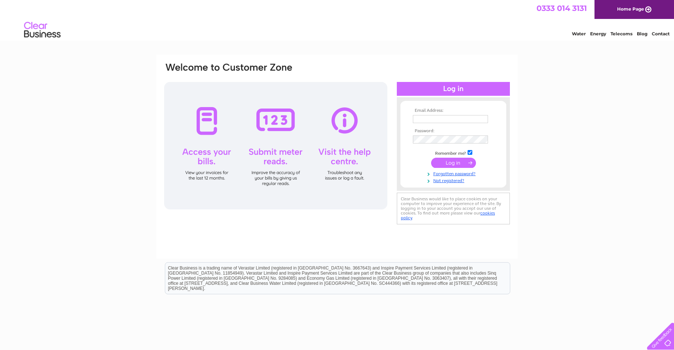
click at [443, 119] on input "text" at bounding box center [450, 119] width 75 height 8
type input "admin@ruswarpservicestation.co.uk"
click at [431, 159] on input "submit" at bounding box center [453, 164] width 45 height 10
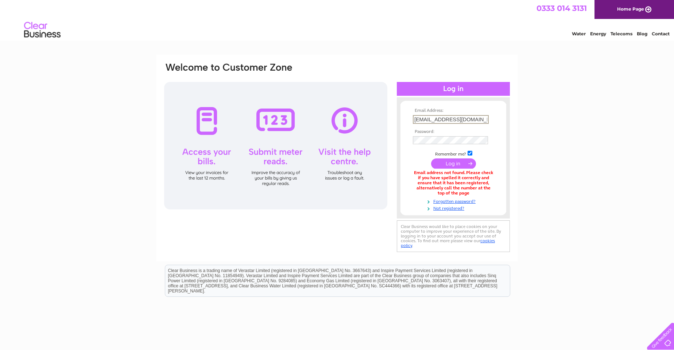
click at [464, 119] on input "admin@ruswarpservicestation.co.uk" at bounding box center [451, 119] width 76 height 9
drag, startPoint x: 477, startPoint y: 122, endPoint x: 150, endPoint y: 83, distance: 329.3
click at [150, 83] on div "Email Address: admin@ruswarpservicestation.co.uk Password:" at bounding box center [337, 220] width 674 height 331
type input "k"
type input "J"
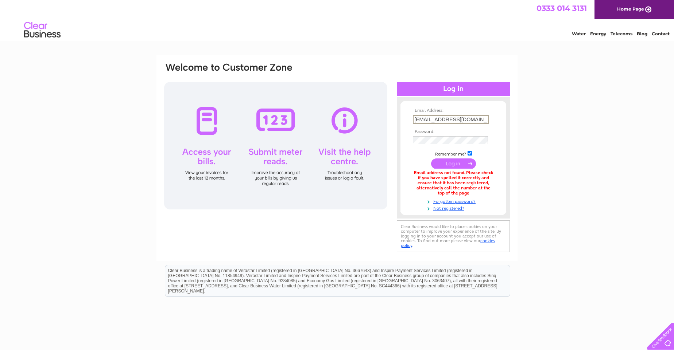
type input "jade.birch@wilfnobles.co.uk"
click at [431, 159] on input "submit" at bounding box center [453, 164] width 45 height 10
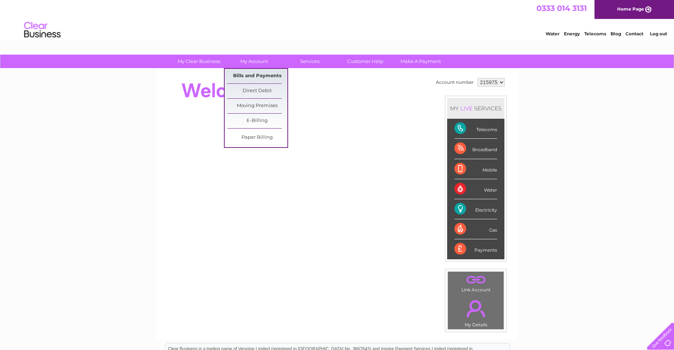
click at [257, 78] on link "Bills and Payments" at bounding box center [257, 76] width 60 height 15
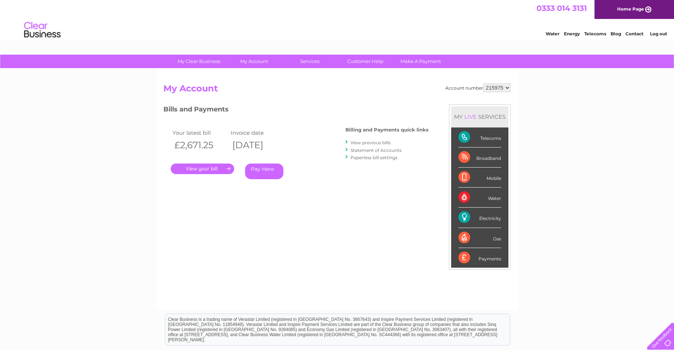
click at [212, 167] on link "." at bounding box center [202, 169] width 63 height 11
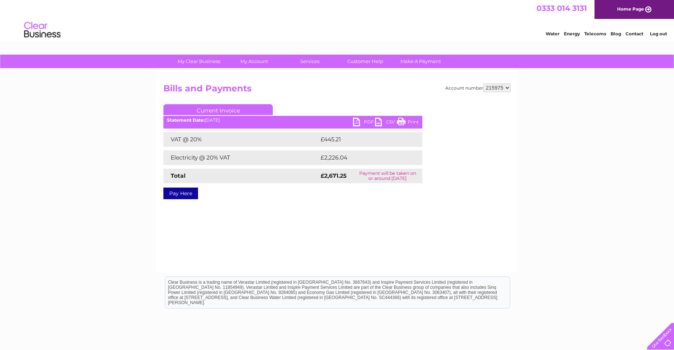
click at [363, 123] on link "PDF" at bounding box center [364, 123] width 22 height 11
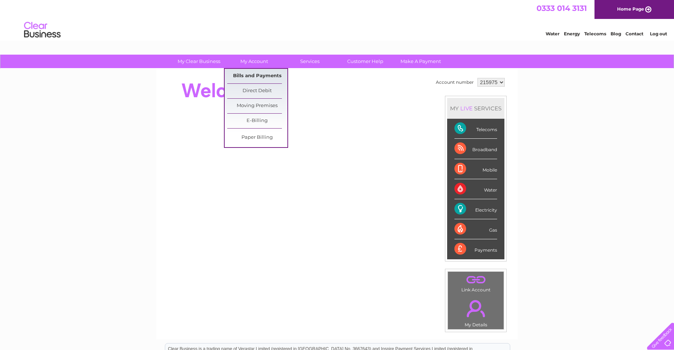
click at [254, 76] on link "Bills and Payments" at bounding box center [257, 76] width 60 height 15
click at [264, 77] on link "Bills and Payments" at bounding box center [257, 76] width 60 height 15
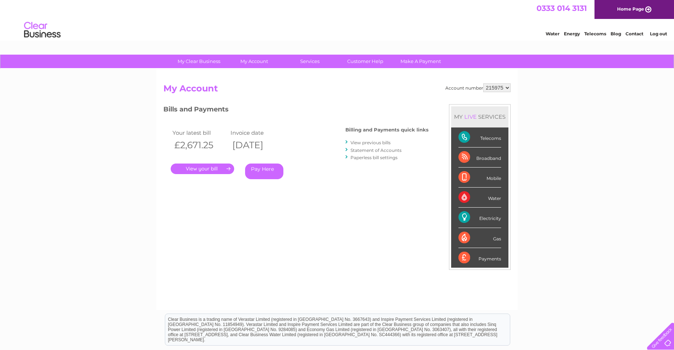
click at [368, 144] on link "View previous bills" at bounding box center [370, 142] width 40 height 5
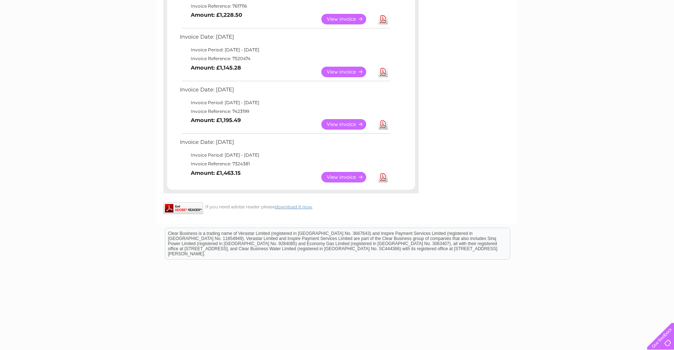
scroll to position [368, 0]
click at [353, 120] on link "View" at bounding box center [348, 124] width 54 height 11
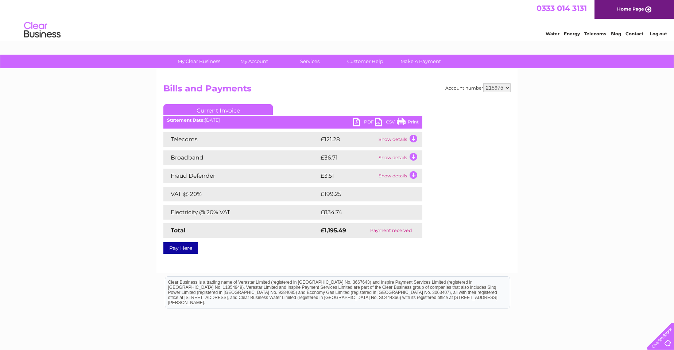
click at [366, 123] on link "PDF" at bounding box center [364, 123] width 22 height 11
